Goal: Task Accomplishment & Management: Complete application form

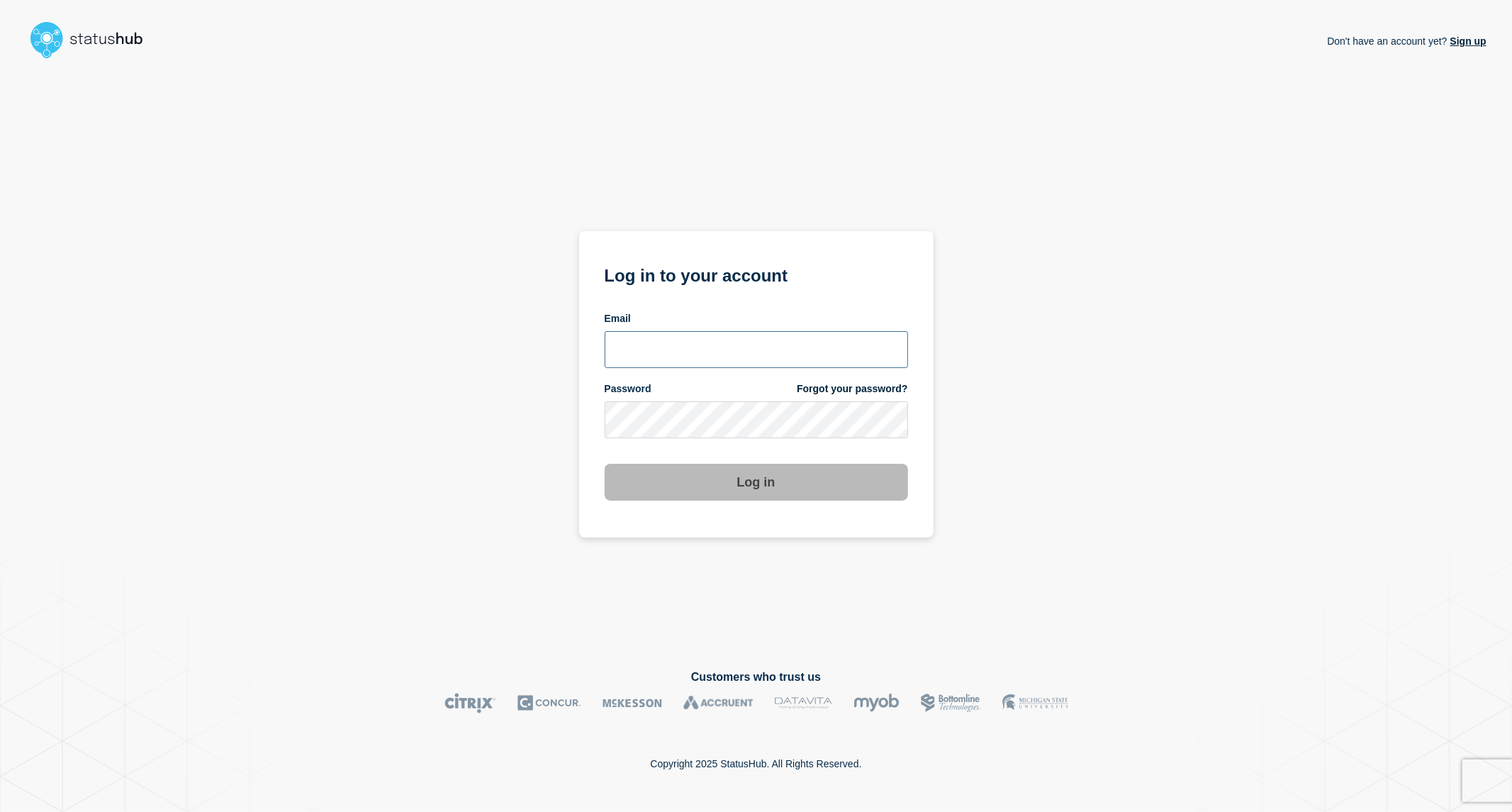
click at [628, 357] on input "email input" at bounding box center [757, 349] width 304 height 37
type input "[PERSON_NAME][EMAIL_ADDRESS][PERSON_NAME][DOMAIN_NAME]"
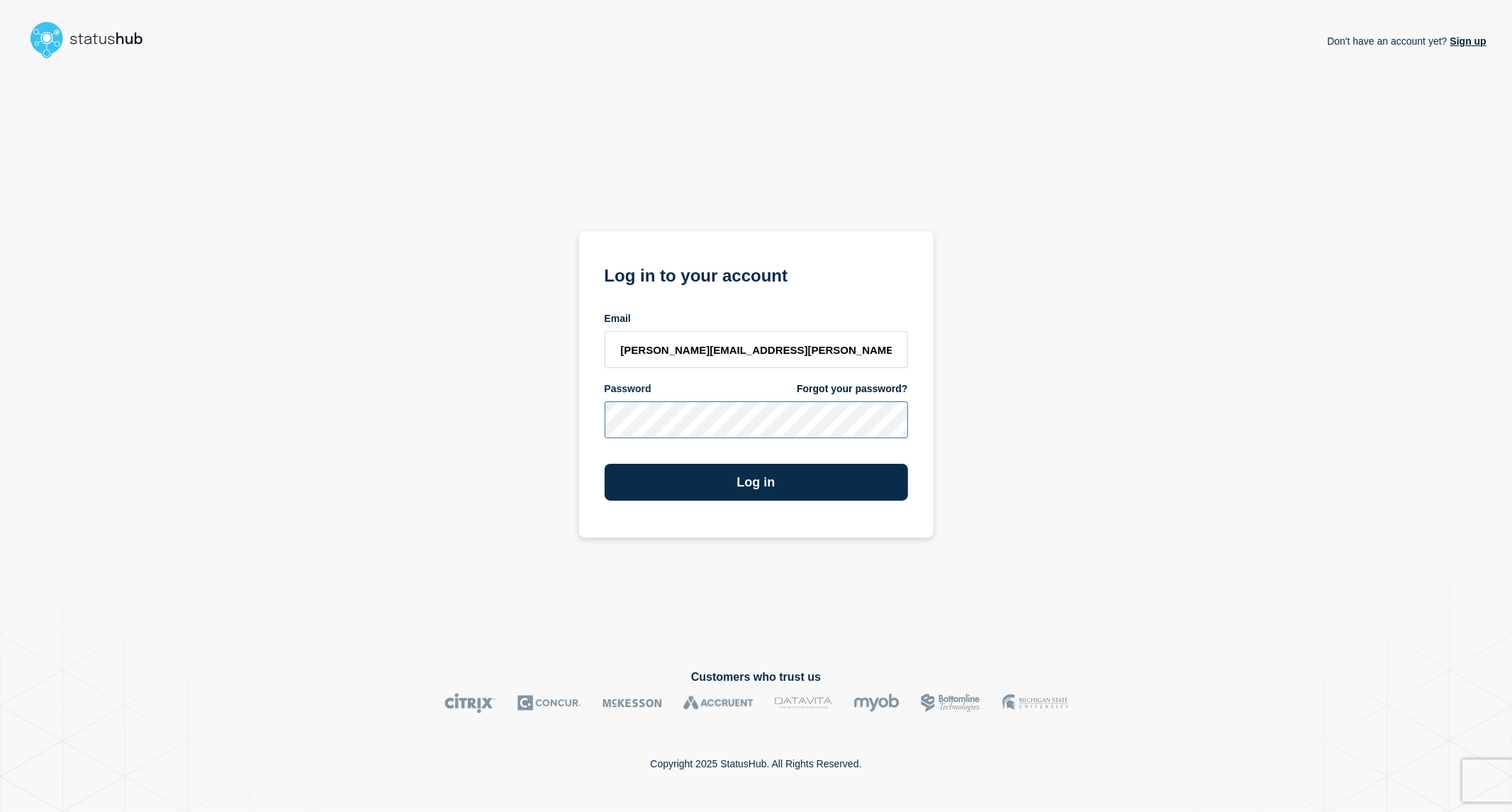
click at [605, 464] on button "Log in" at bounding box center [757, 482] width 304 height 37
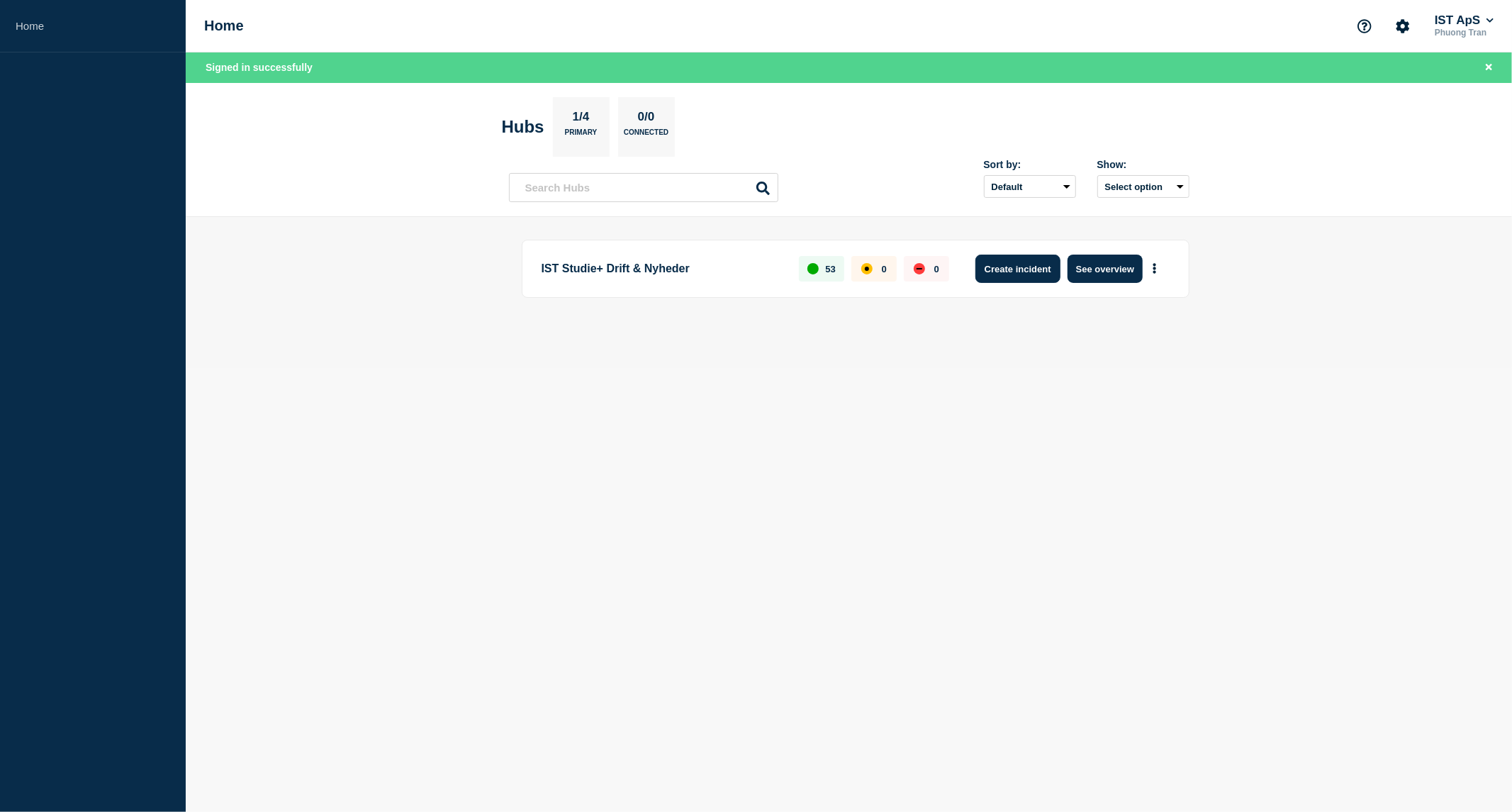
click at [1031, 268] on button "Create incident" at bounding box center [1018, 269] width 85 height 28
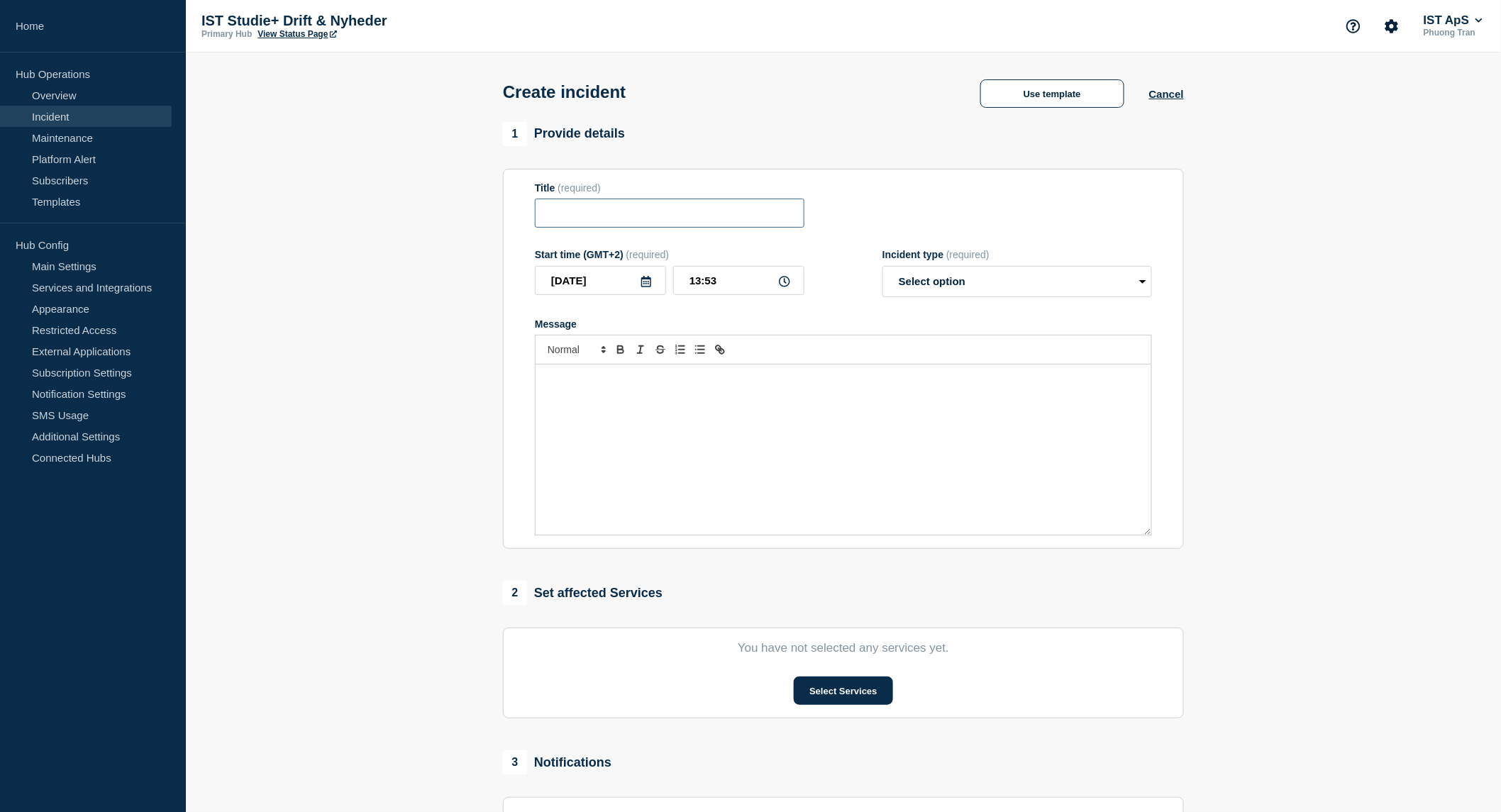
click at [720, 217] on input "Title" at bounding box center [669, 213] width 269 height 29
type input "Udd. for voksen - ikke muligt at gemme"
click at [924, 293] on select "Select option Investigating Identified Monitoring" at bounding box center [1017, 282] width 269 height 31
select select "investigating"
click at [882, 269] on select "Select option Investigating Identified Monitoring" at bounding box center [1017, 282] width 269 height 31
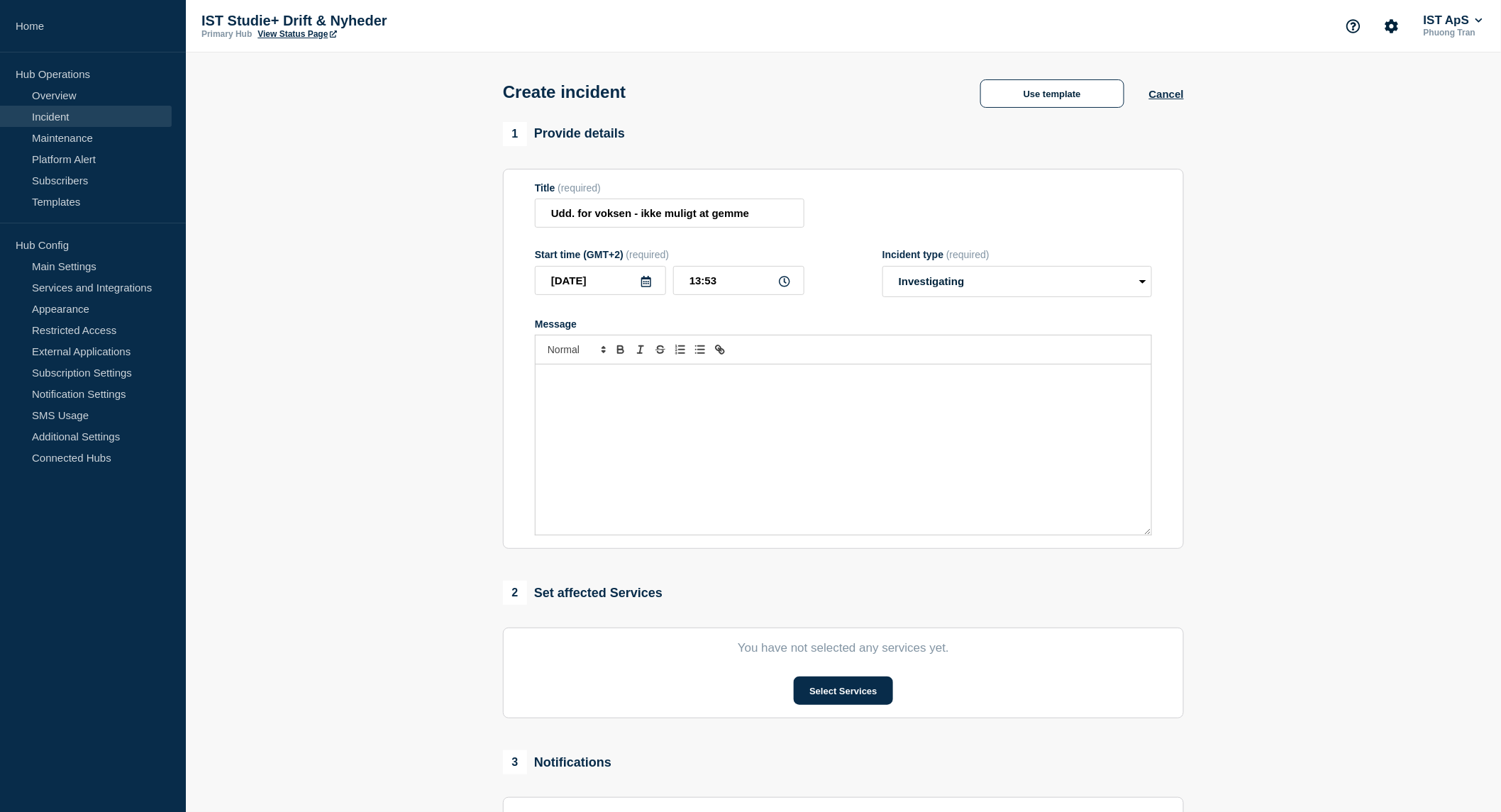
click at [638, 409] on div "Message" at bounding box center [843, 449] width 615 height 170
click at [799, 384] on p "[DEMOGRAPHIC_DATA] "gem" får brugeren fejlbesked om" at bounding box center [843, 380] width 594 height 13
click at [856, 693] on button "Select Services" at bounding box center [843, 691] width 99 height 28
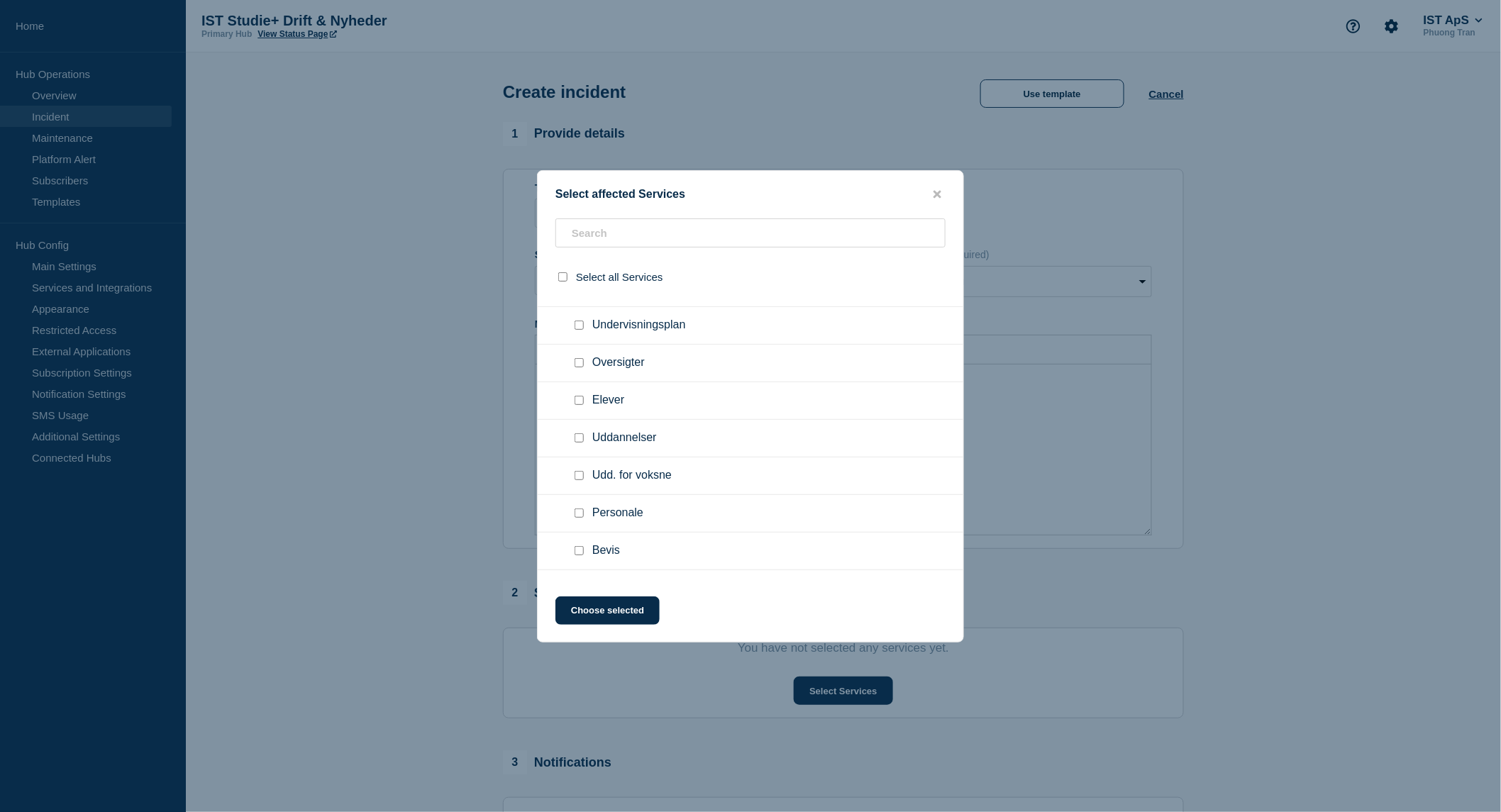
scroll to position [341, 0]
click at [579, 461] on input "Udd. for voksne checkbox" at bounding box center [579, 462] width 9 height 9
checkbox input "true"
click at [611, 606] on button "Choose selected" at bounding box center [607, 611] width 104 height 28
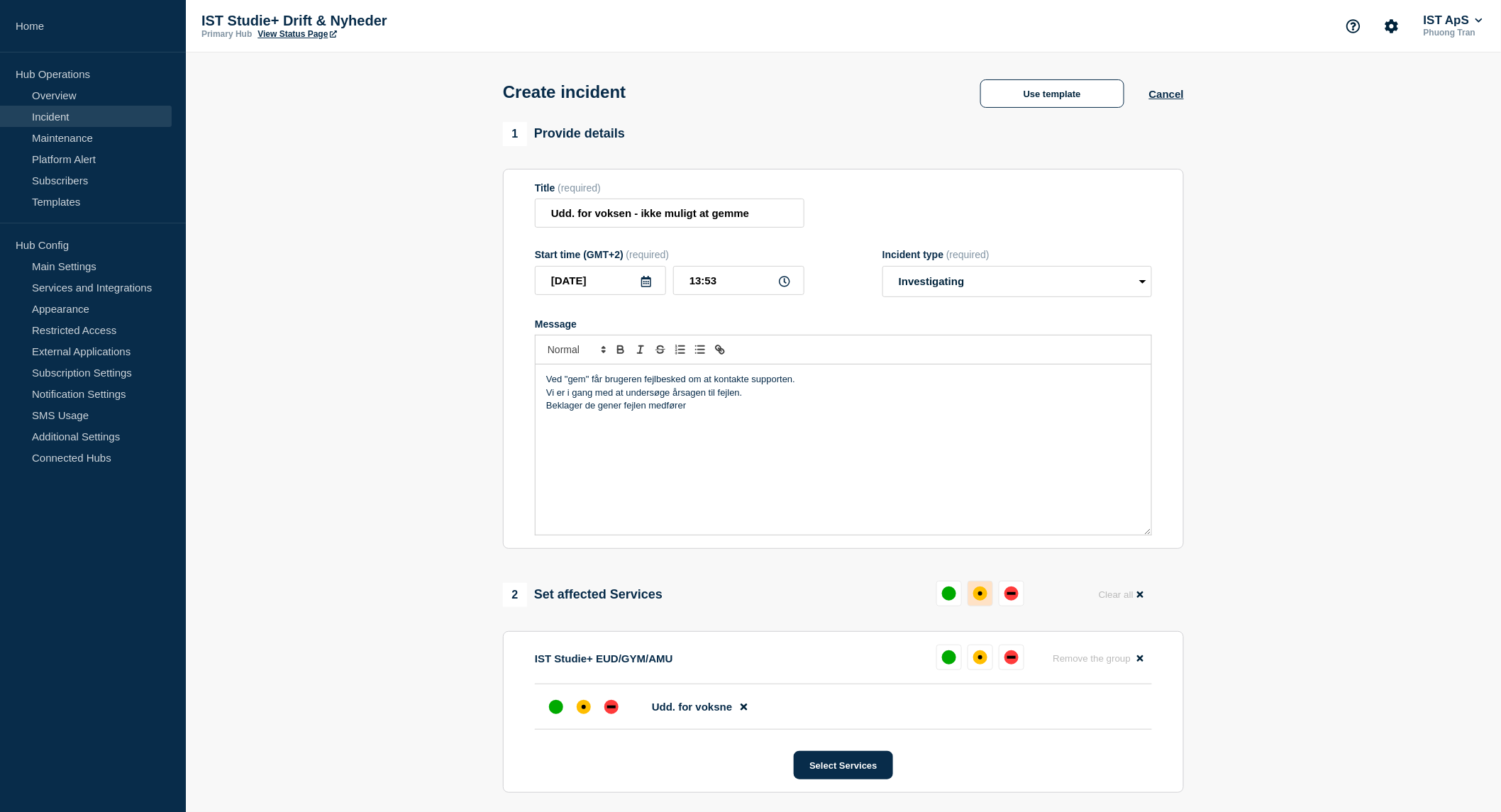
click at [982, 599] on div "affected" at bounding box center [980, 594] width 14 height 14
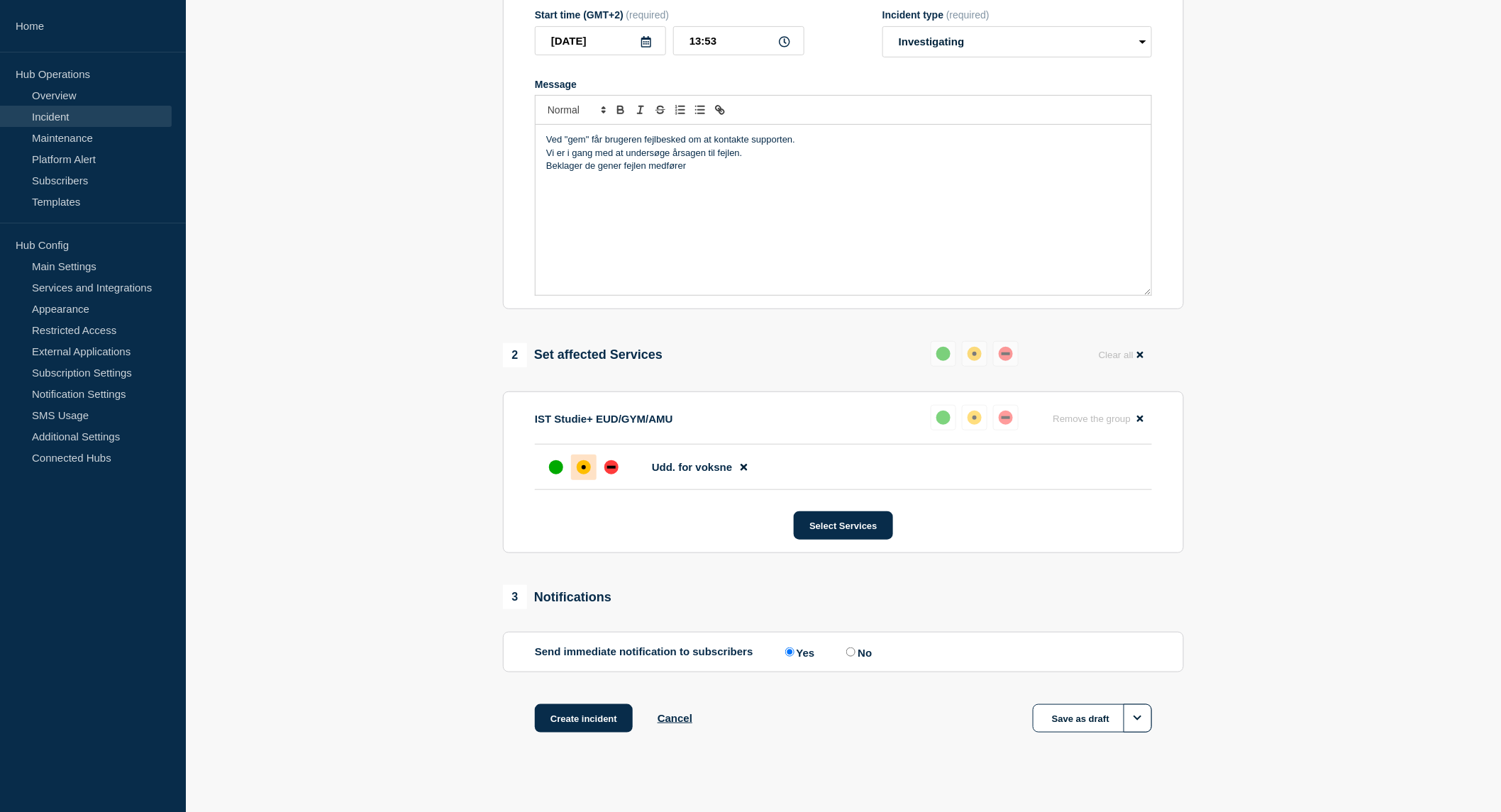
scroll to position [258, 0]
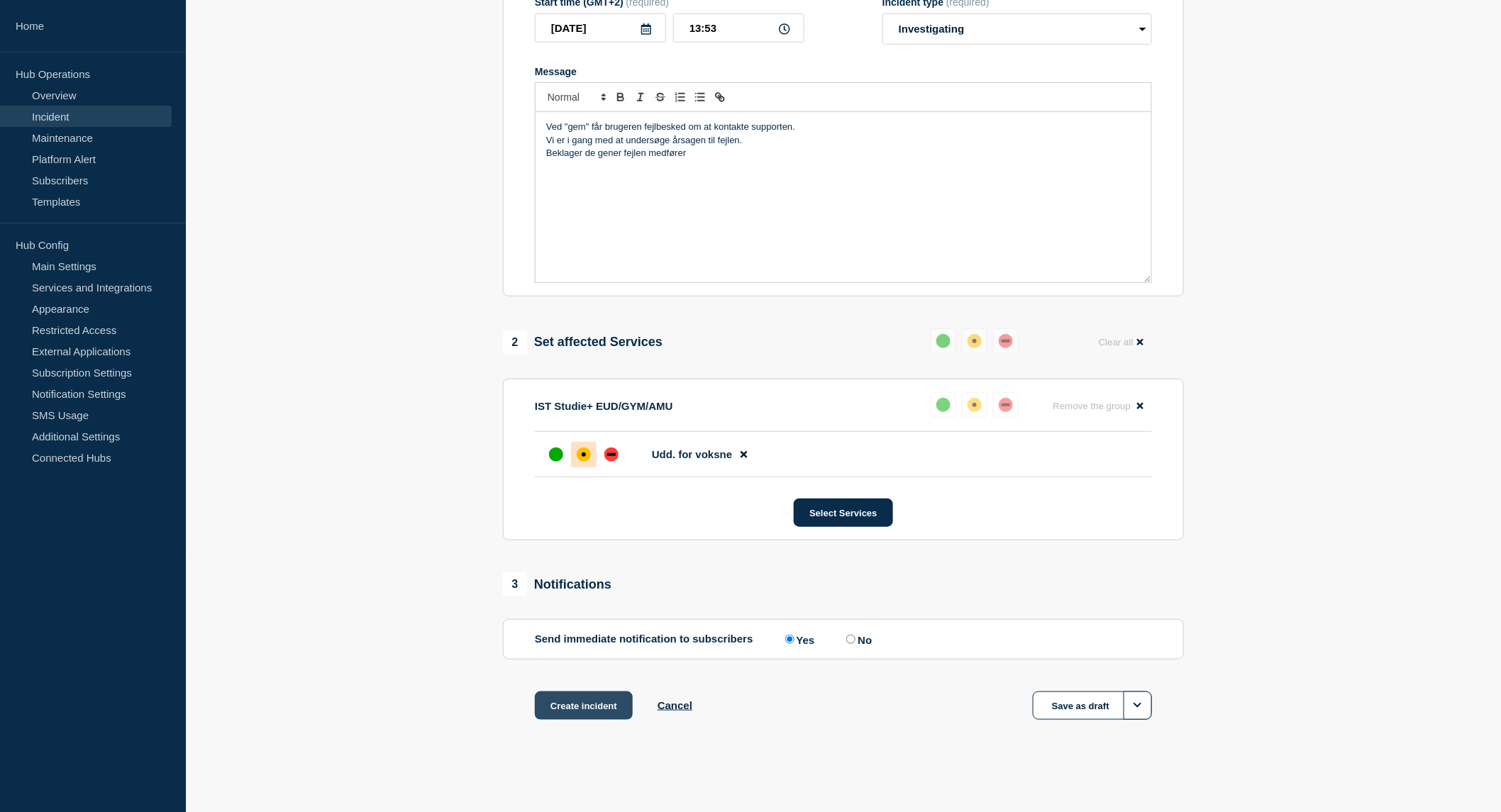
click at [564, 709] on button "Create incident" at bounding box center [583, 706] width 98 height 28
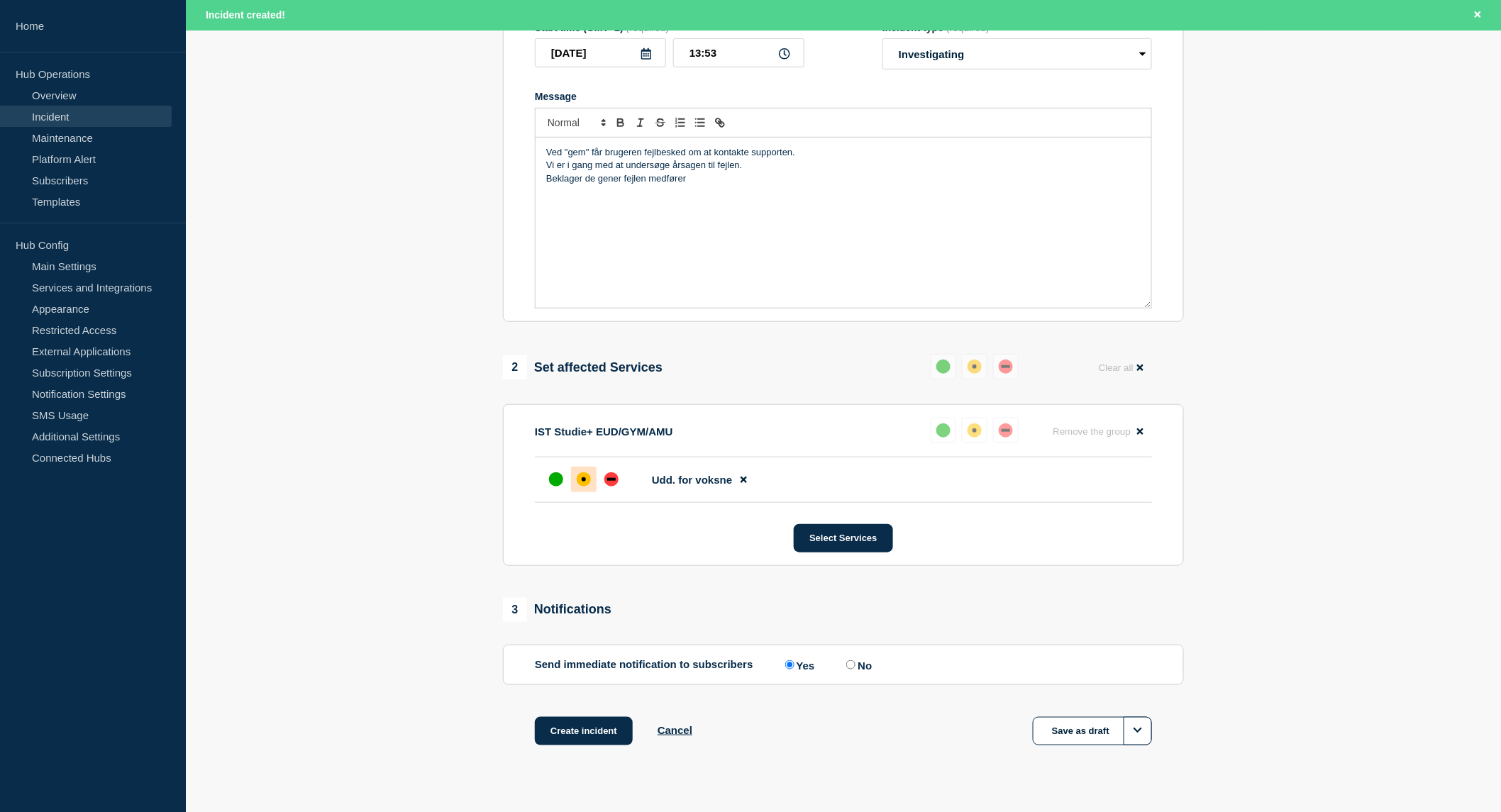
scroll to position [288, 0]
